Goal: Manage account settings

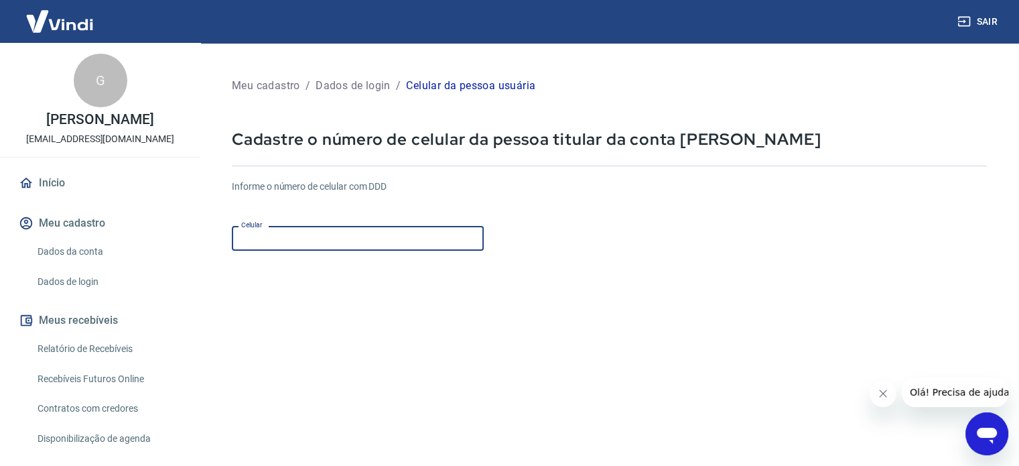
click at [416, 235] on input "Celular" at bounding box center [358, 238] width 252 height 25
type input "(11) 98018-8042"
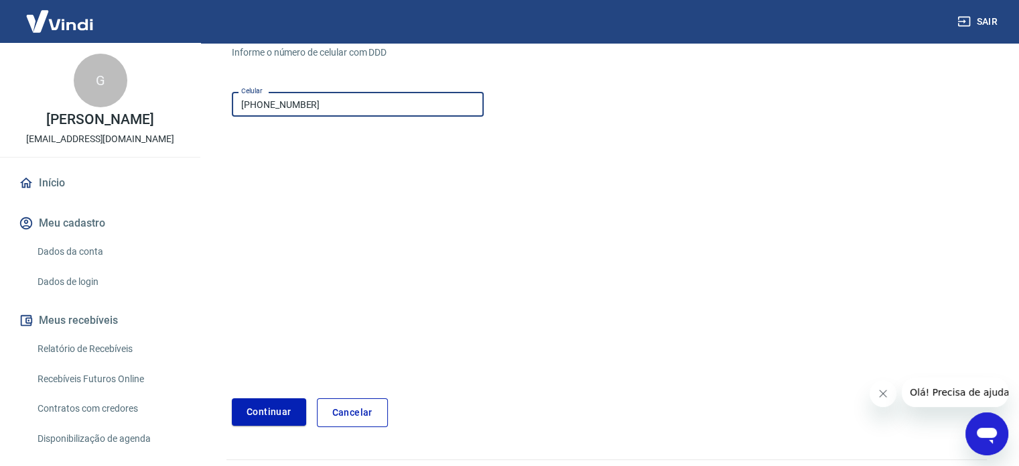
scroll to position [168, 0]
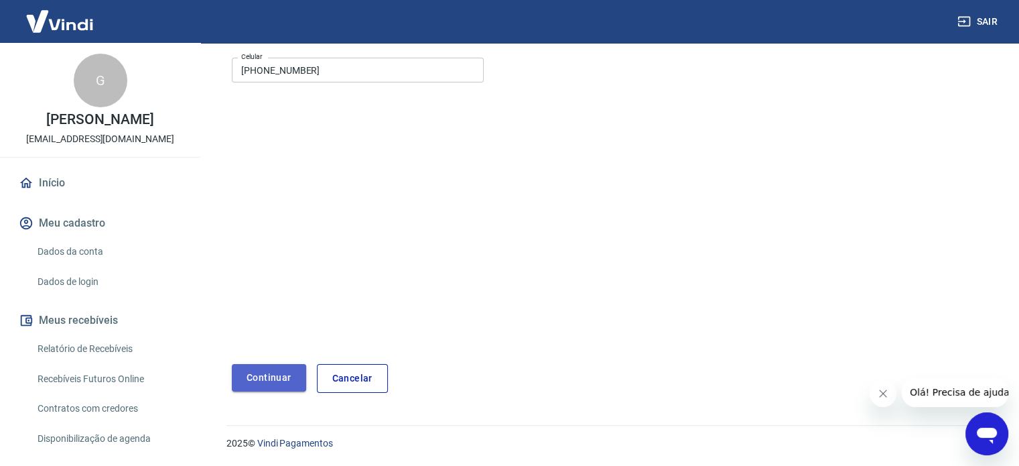
click at [279, 384] on button "Continuar" at bounding box center [269, 377] width 74 height 27
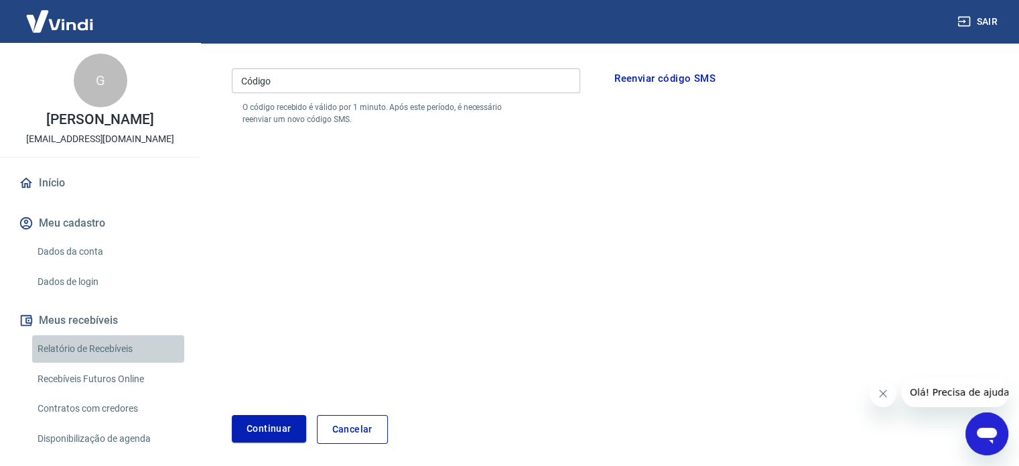
click at [112, 350] on link "Relatório de Recebíveis" at bounding box center [108, 348] width 152 height 27
